Goal: Information Seeking & Learning: Learn about a topic

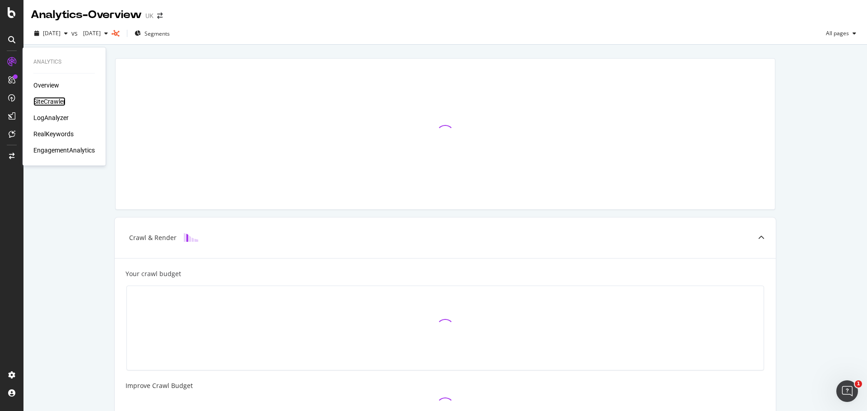
click at [52, 101] on div "SiteCrawler" at bounding box center [49, 101] width 32 height 9
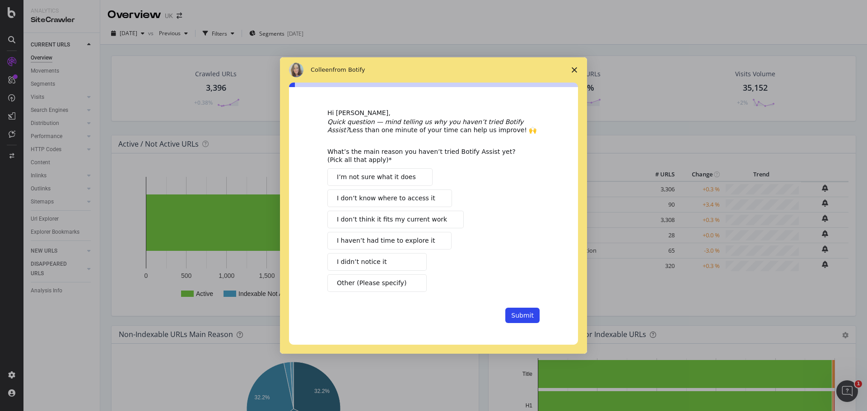
click at [405, 244] on span "I haven’t had time to explore it" at bounding box center [386, 240] width 98 height 9
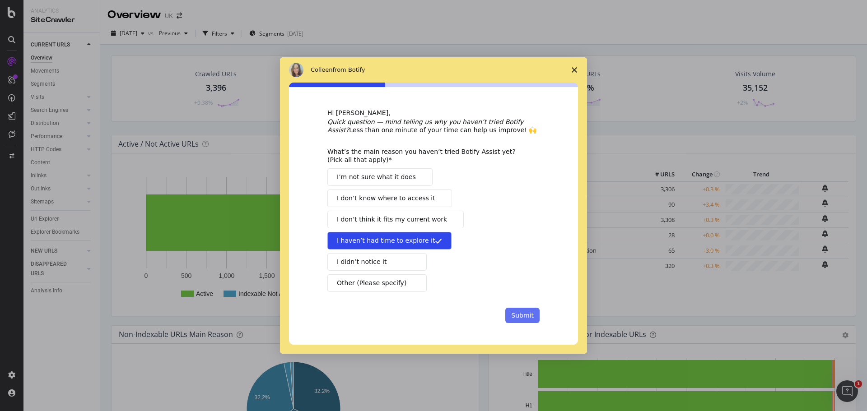
click at [520, 316] on button "Submit" at bounding box center [522, 315] width 34 height 15
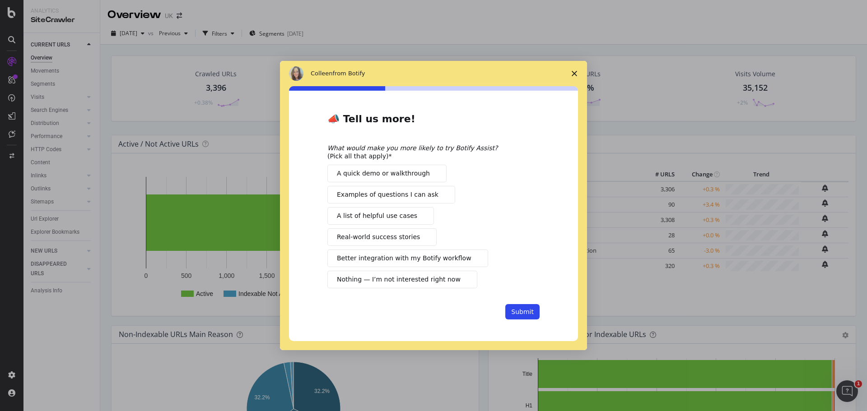
click at [438, 195] on span "Intercom messenger" at bounding box center [441, 194] width 7 height 7
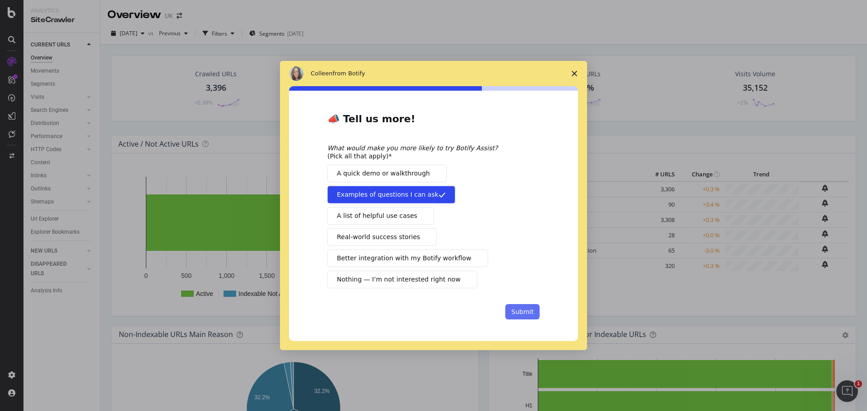
click at [530, 314] on button "Submit" at bounding box center [522, 311] width 34 height 15
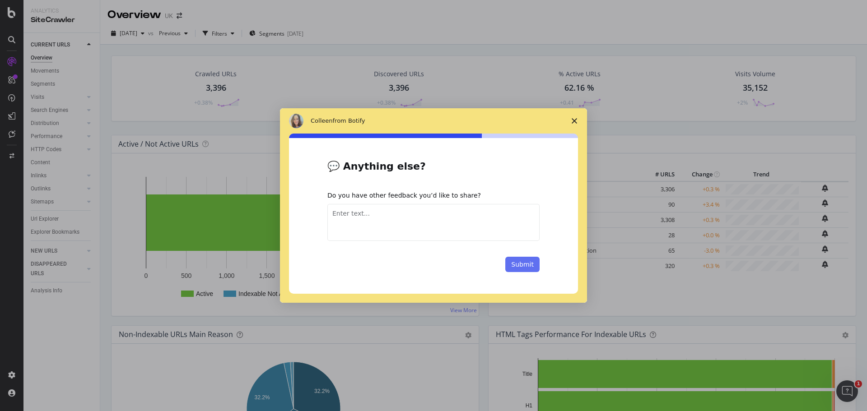
click at [538, 267] on button "Submit" at bounding box center [522, 264] width 34 height 15
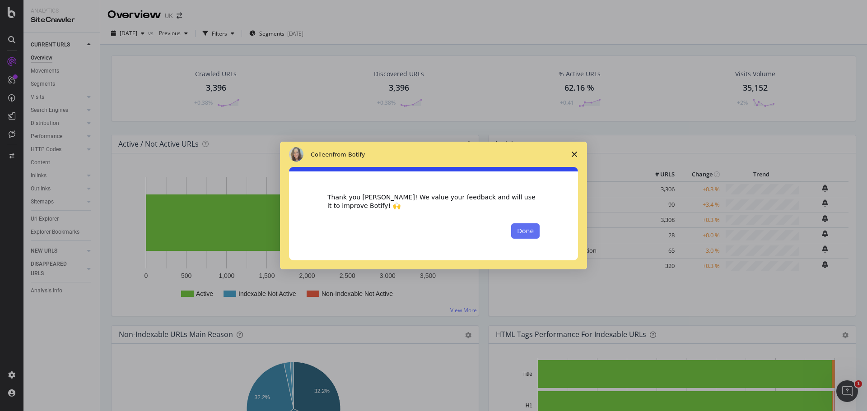
click at [531, 232] on button "Done" at bounding box center [525, 230] width 28 height 15
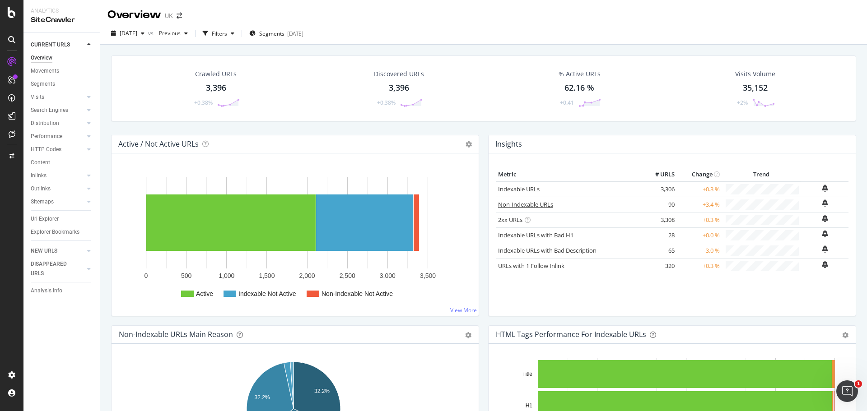
click at [514, 202] on link "Non-Indexable URLs" at bounding box center [525, 204] width 55 height 8
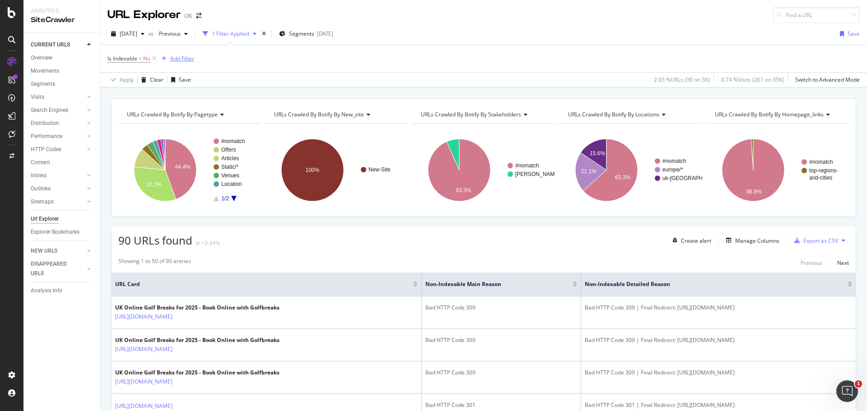
click at [183, 61] on div "Add Filter" at bounding box center [182, 59] width 24 height 8
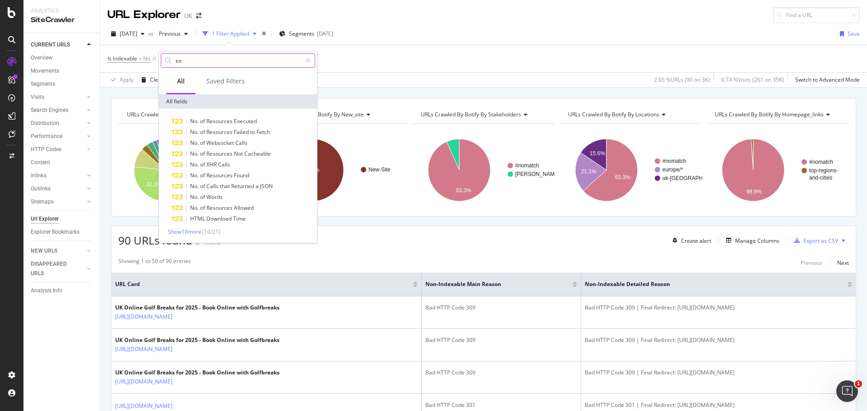
type input "e"
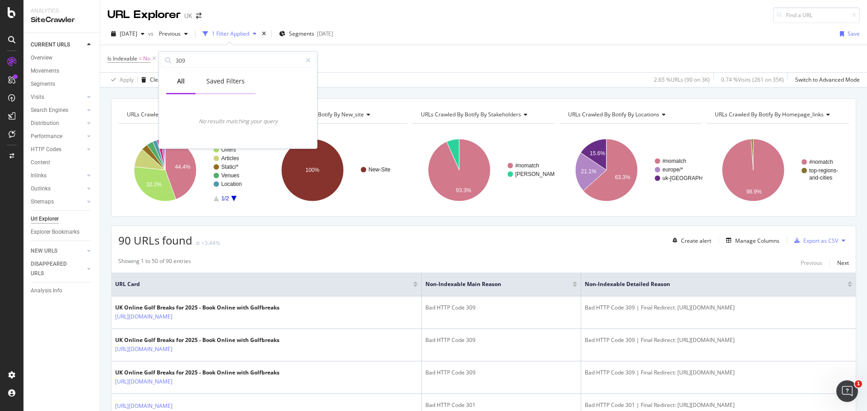
type input "309"
click at [221, 75] on div "Saved Filters" at bounding box center [225, 82] width 60 height 25
click at [192, 83] on div "All" at bounding box center [180, 82] width 29 height 25
click at [310, 59] on icon at bounding box center [308, 60] width 5 height 6
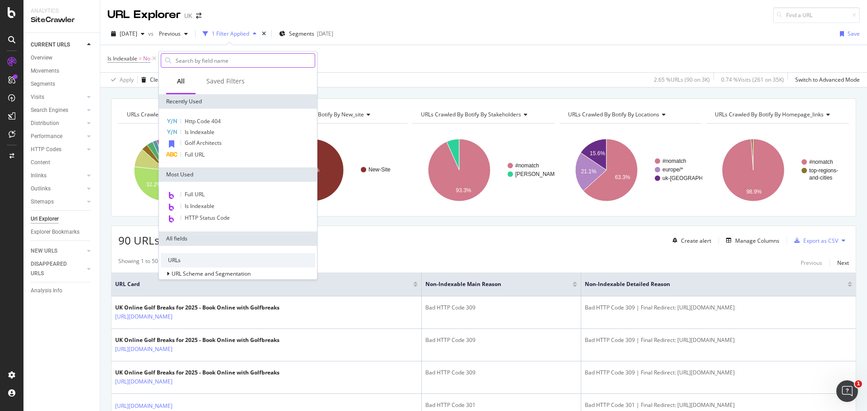
click at [341, 59] on div "Is Indexable = No Add Filter" at bounding box center [483, 58] width 752 height 27
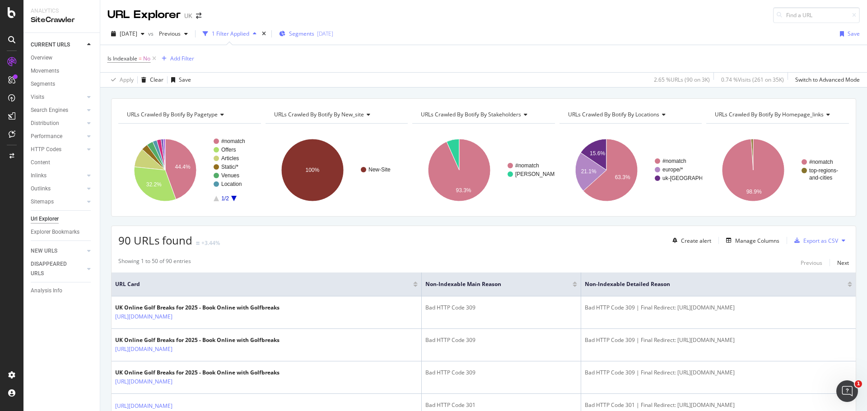
click at [332, 34] on div "2025-08-06" at bounding box center [325, 34] width 16 height 8
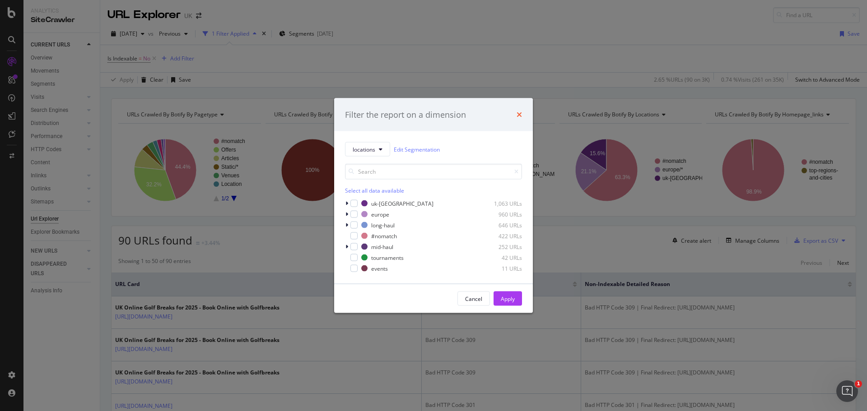
click at [517, 117] on icon "times" at bounding box center [518, 114] width 5 height 7
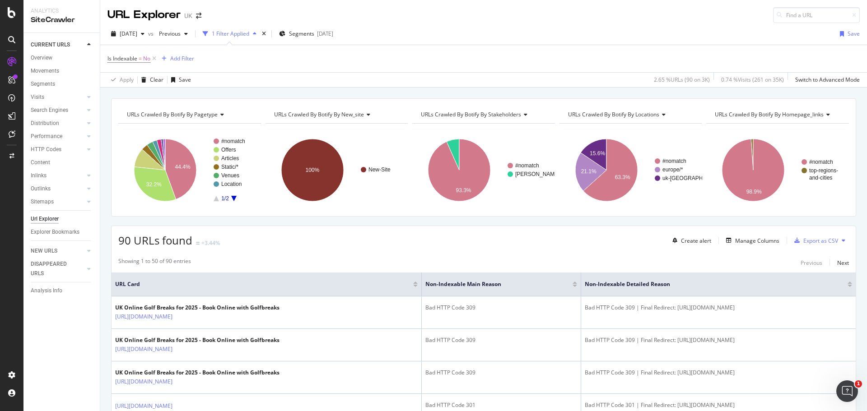
click at [572, 285] on div at bounding box center [574, 284] width 5 height 5
click at [572, 285] on div at bounding box center [574, 286] width 5 height 2
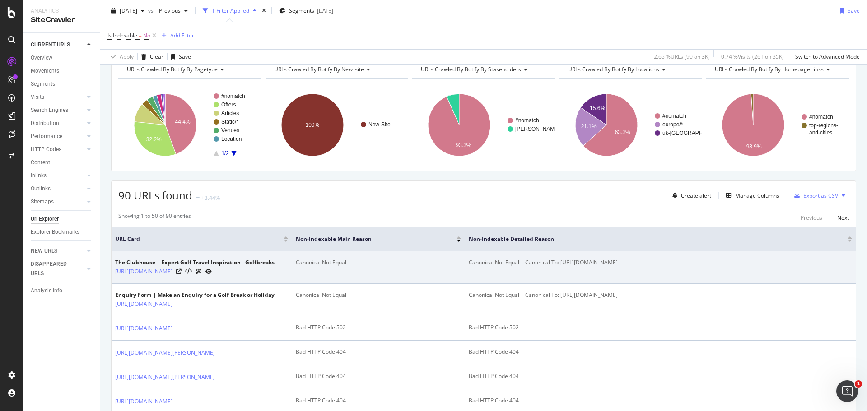
scroll to position [90, 0]
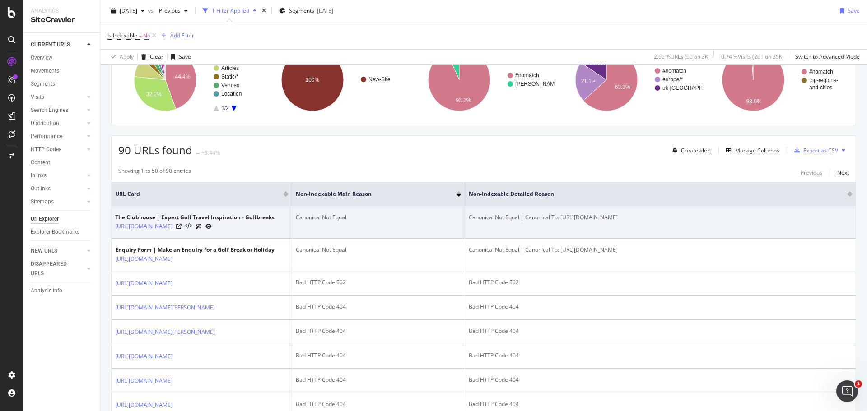
click at [172, 225] on link "https://www.golfbreaks.com/en-gb/inspiration///" at bounding box center [143, 226] width 57 height 9
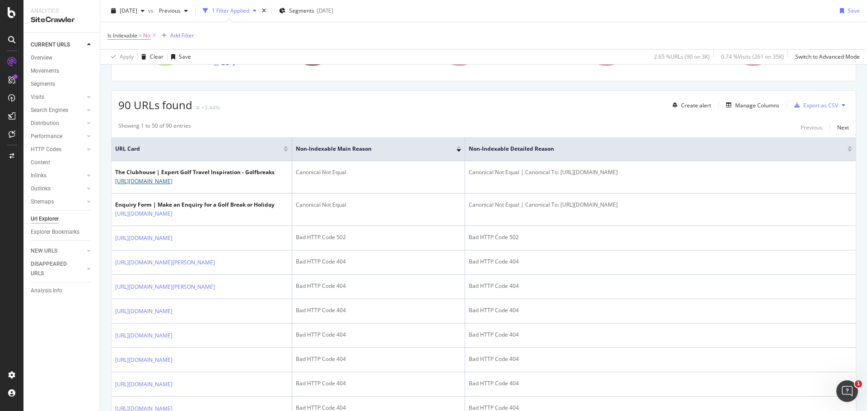
scroll to position [181, 0]
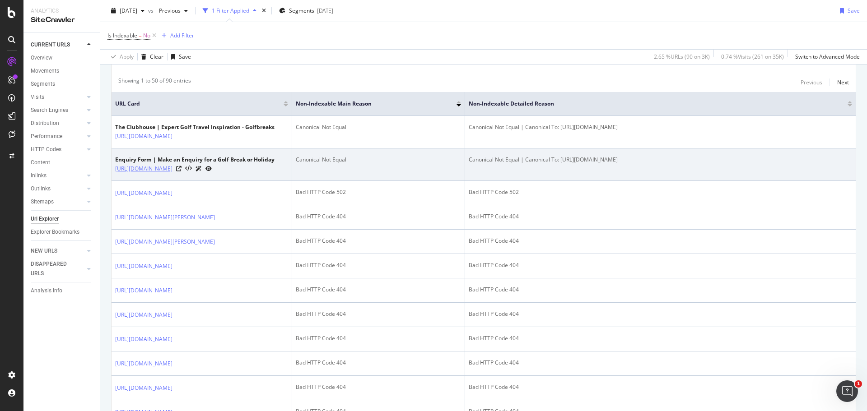
click at [172, 168] on link "https://www.golfbreaks.com/en-gb/enquiry/?experience=true" at bounding box center [143, 168] width 57 height 9
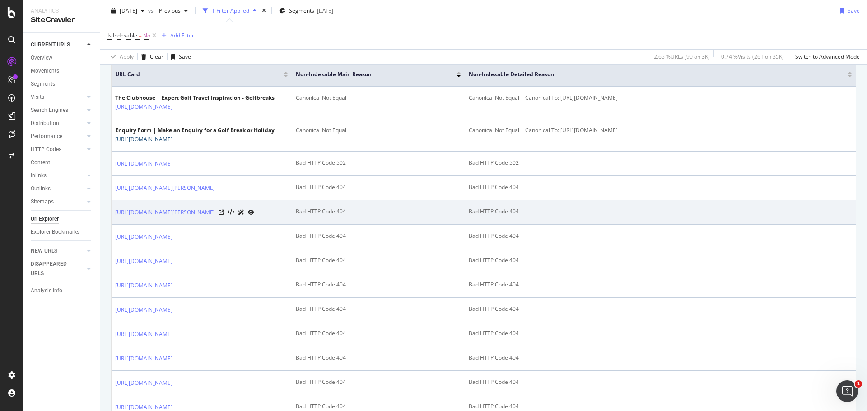
scroll to position [226, 0]
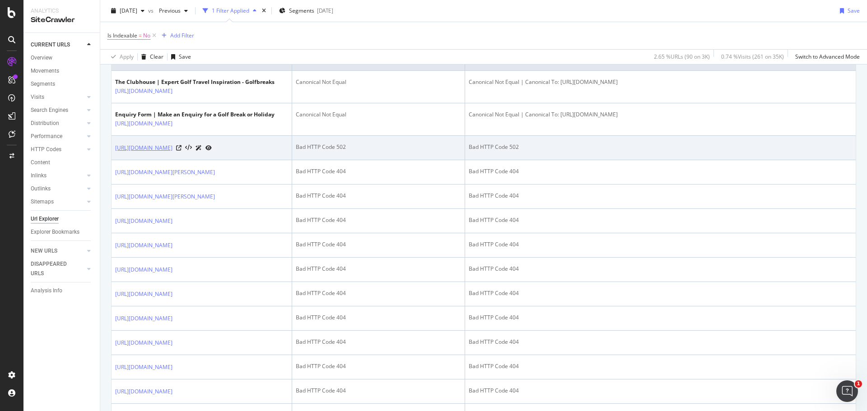
click at [172, 153] on link "https://www.golfbreaks.com/en-gb/holidays/jersey/" at bounding box center [143, 148] width 57 height 9
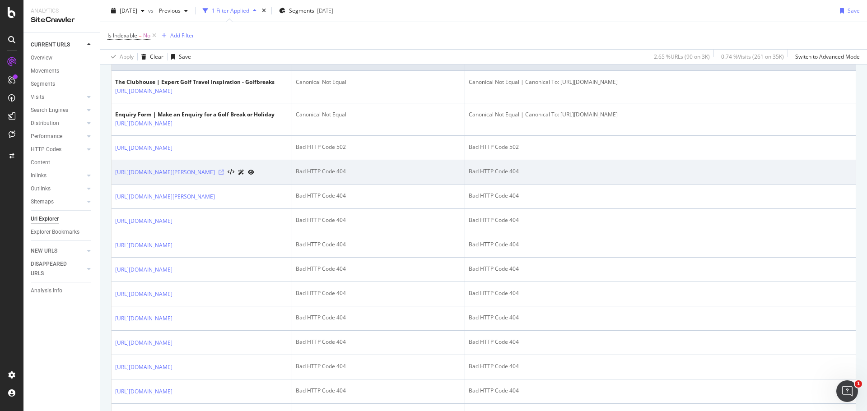
click at [224, 175] on icon at bounding box center [220, 172] width 5 height 5
click at [163, 177] on link "https://www.golfbreaks.com/en-gb/holidays/surrey/6427---west-hill-golf-club/" at bounding box center [165, 172] width 100 height 9
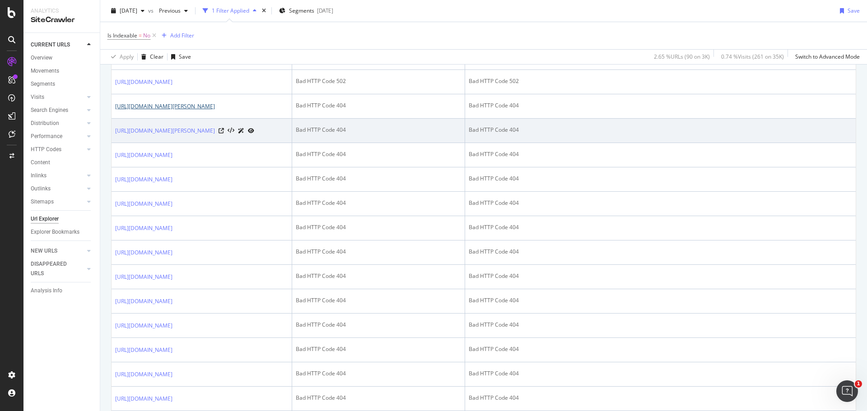
scroll to position [292, 0]
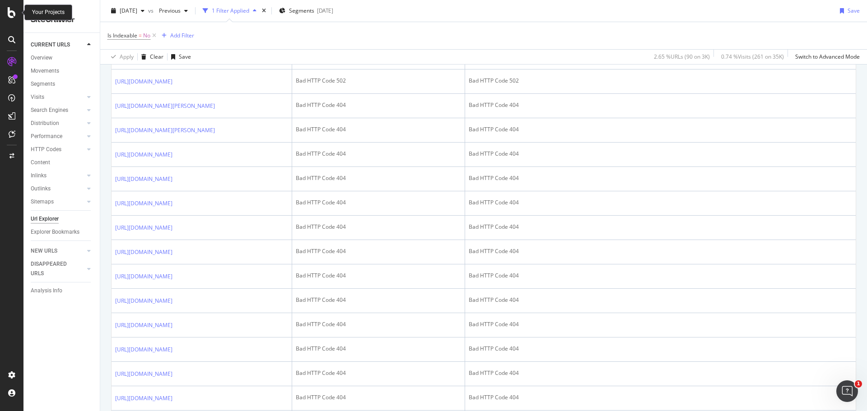
click at [13, 16] on icon at bounding box center [12, 12] width 8 height 11
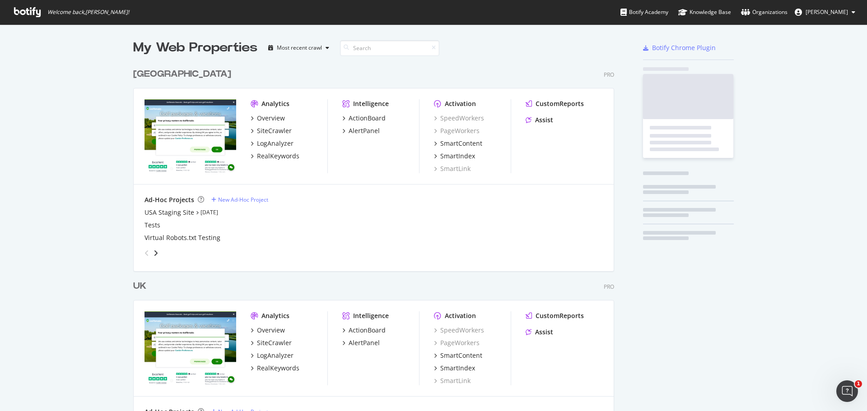
scroll to position [404, 853]
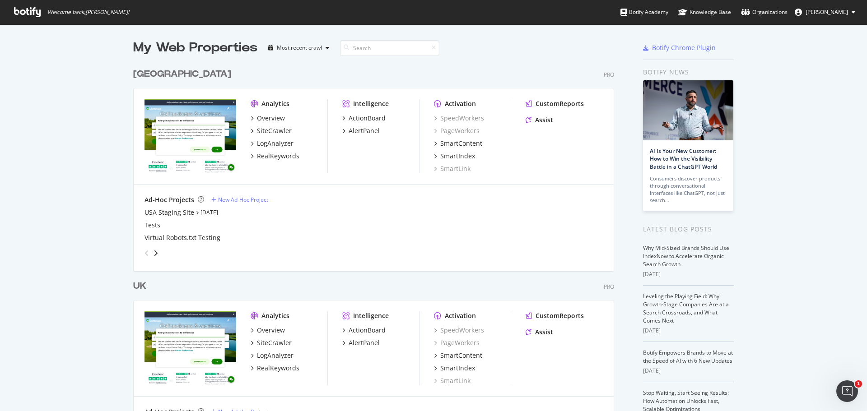
click at [144, 71] on div "[GEOGRAPHIC_DATA]" at bounding box center [182, 74] width 98 height 13
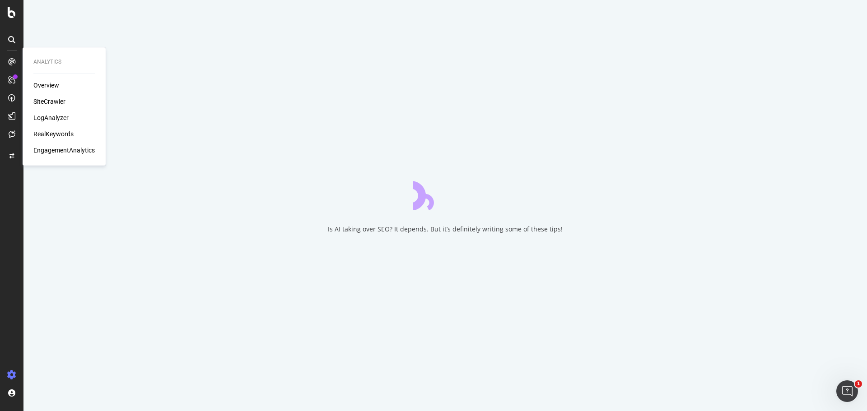
click at [53, 105] on div "SiteCrawler" at bounding box center [49, 101] width 32 height 9
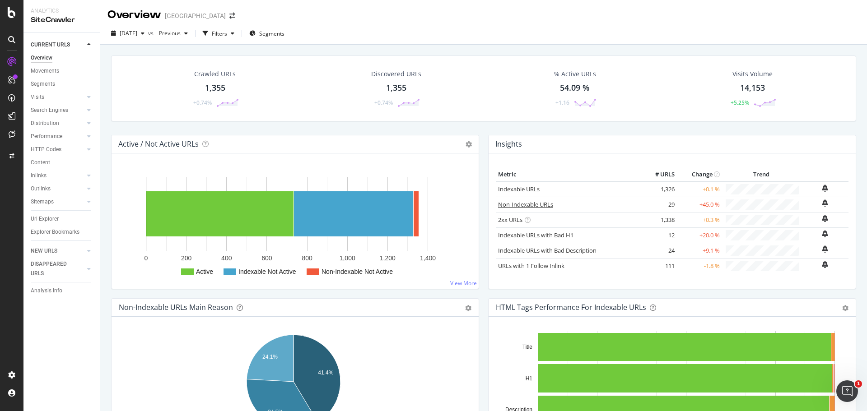
click at [529, 203] on link "Non-Indexable URLs" at bounding box center [525, 204] width 55 height 8
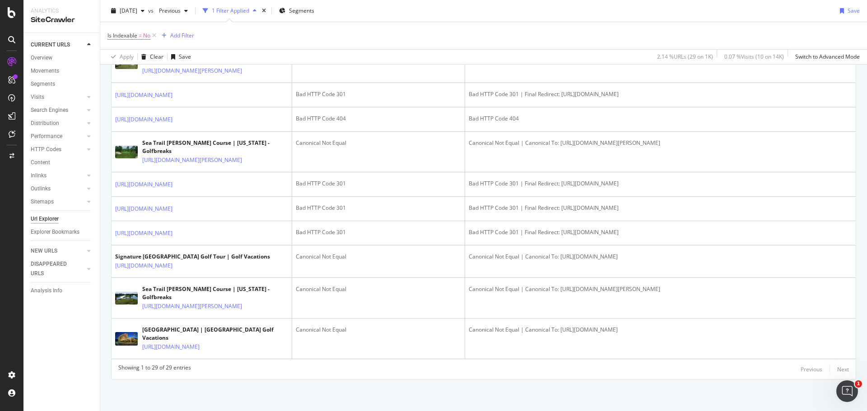
scroll to position [1035, 0]
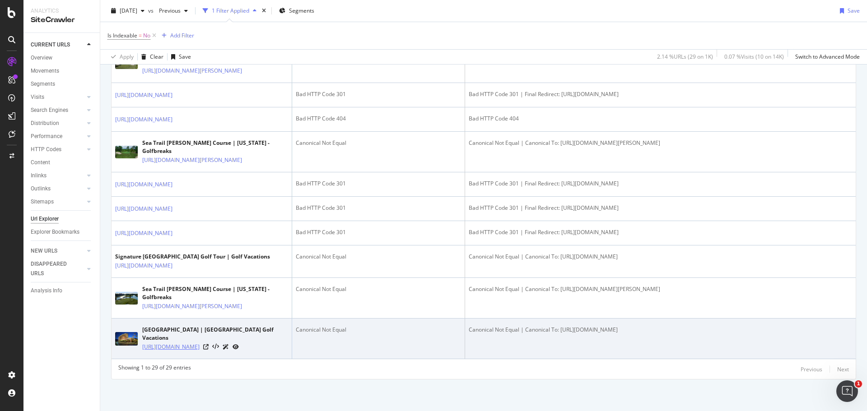
click at [200, 343] on link "[URL][DOMAIN_NAME]" at bounding box center [170, 347] width 57 height 9
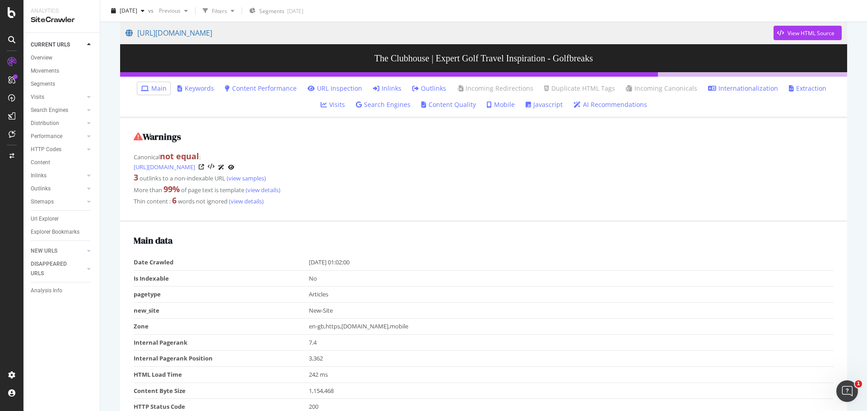
scroll to position [90, 0]
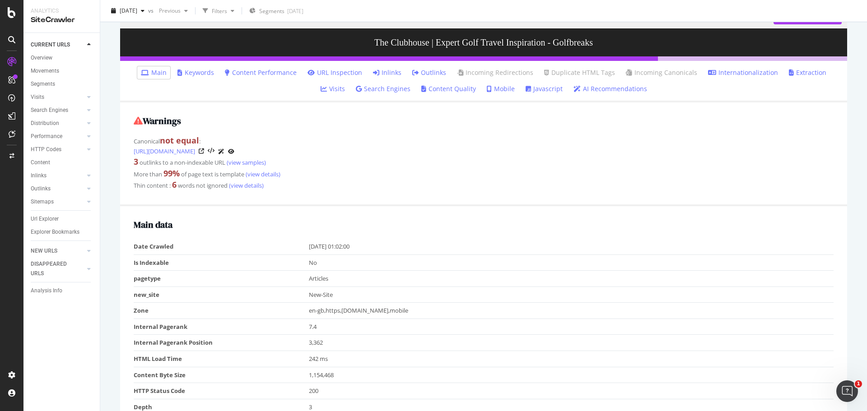
click at [373, 72] on link "Inlinks" at bounding box center [387, 72] width 28 height 9
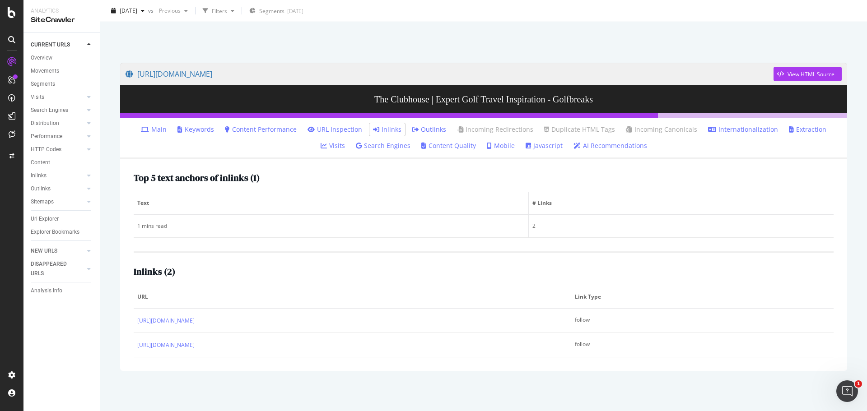
scroll to position [34, 0]
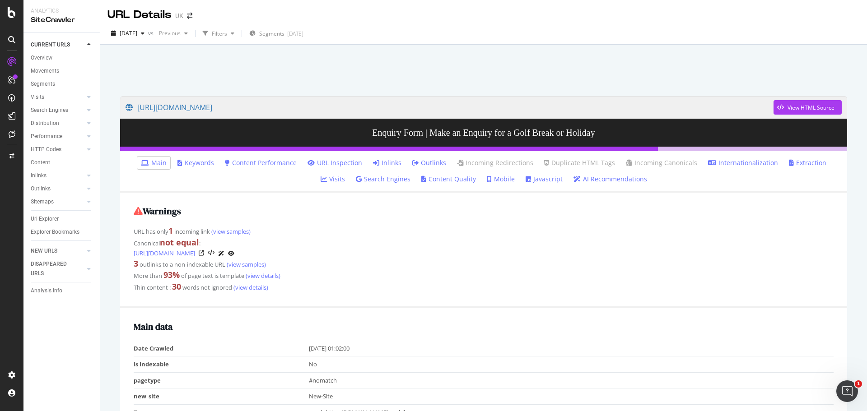
click at [373, 161] on link "Inlinks" at bounding box center [387, 162] width 28 height 9
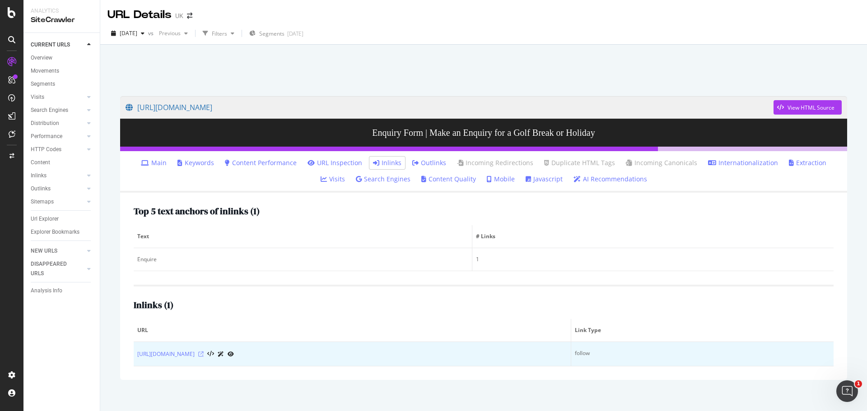
click at [204, 355] on icon at bounding box center [200, 354] width 5 height 5
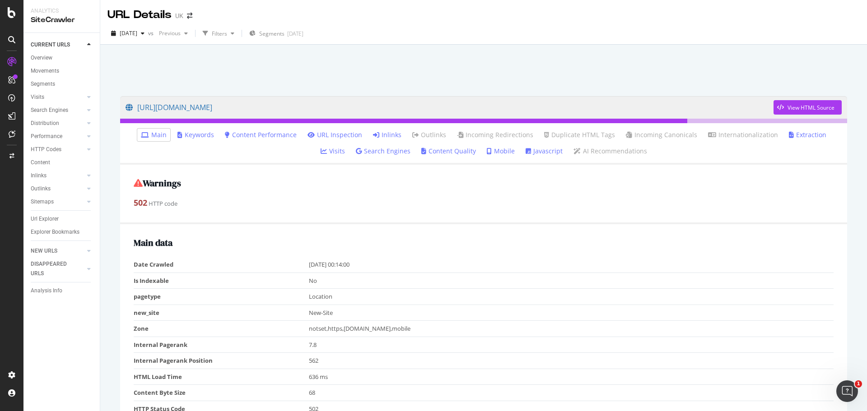
click at [374, 133] on link "Inlinks" at bounding box center [387, 134] width 28 height 9
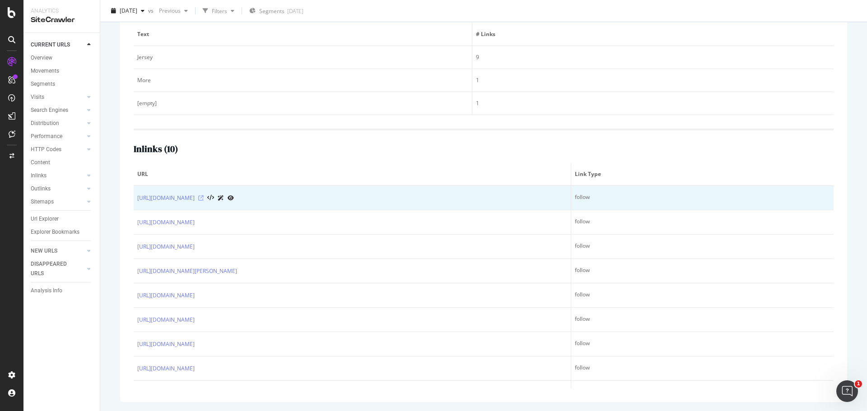
click at [204, 196] on icon at bounding box center [200, 197] width 5 height 5
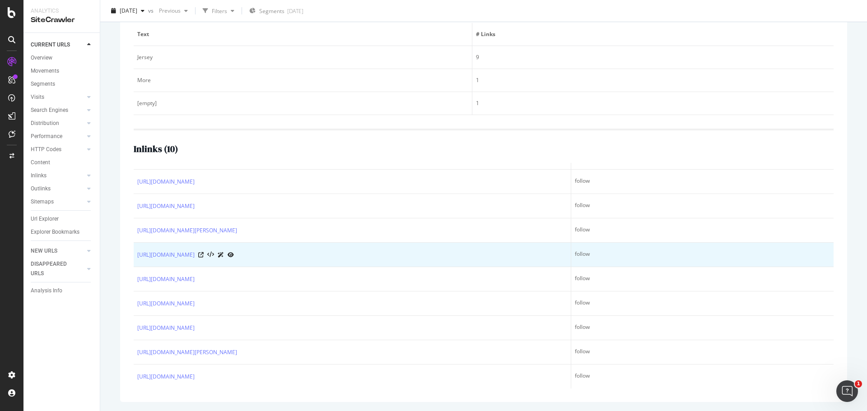
scroll to position [41, 0]
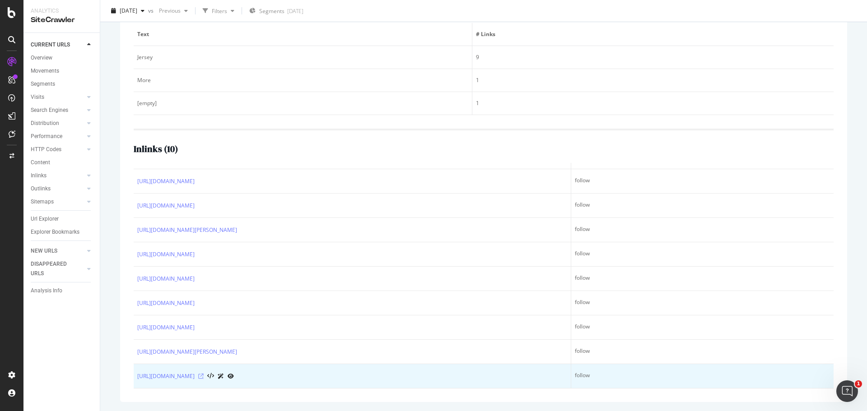
click at [204, 377] on icon at bounding box center [200, 376] width 5 height 5
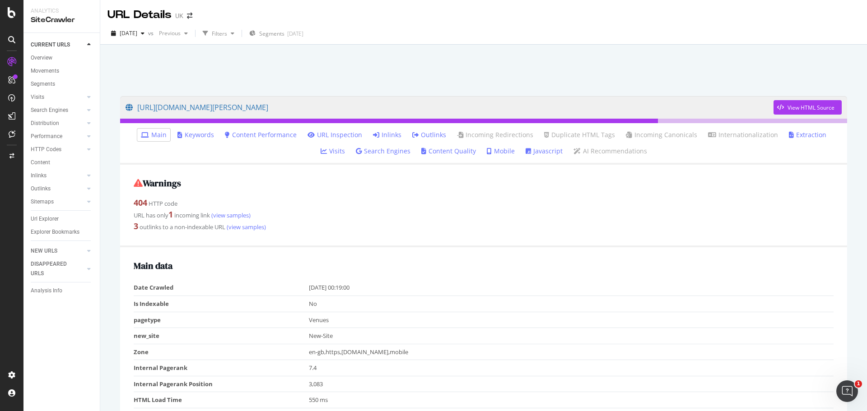
click at [373, 130] on link "Inlinks" at bounding box center [387, 134] width 28 height 9
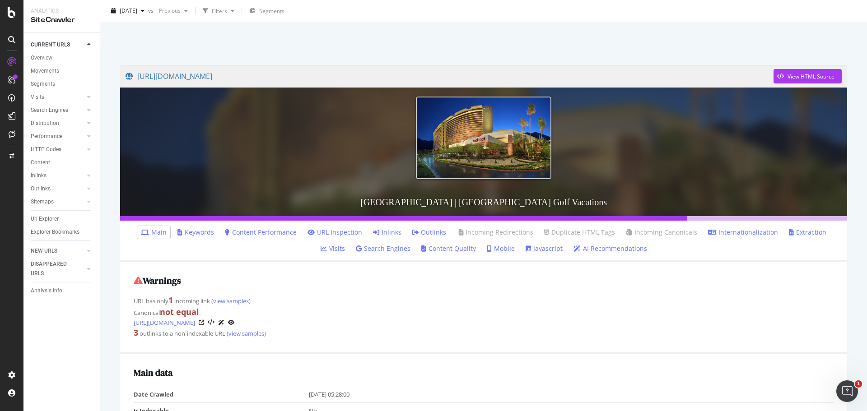
scroll to position [45, 0]
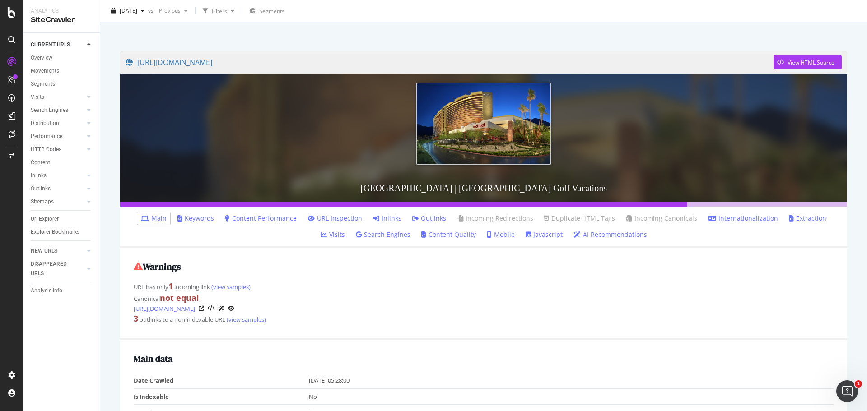
click at [375, 218] on link "Inlinks" at bounding box center [387, 218] width 28 height 9
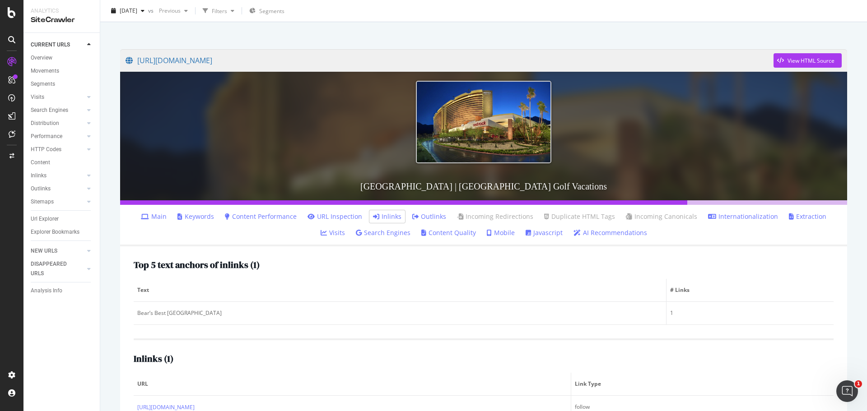
scroll to position [79, 0]
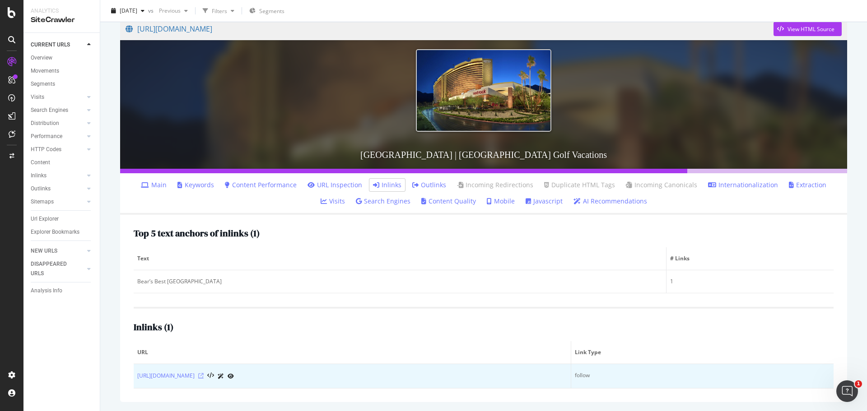
click at [204, 378] on icon at bounding box center [200, 375] width 5 height 5
